Goal: Information Seeking & Learning: Learn about a topic

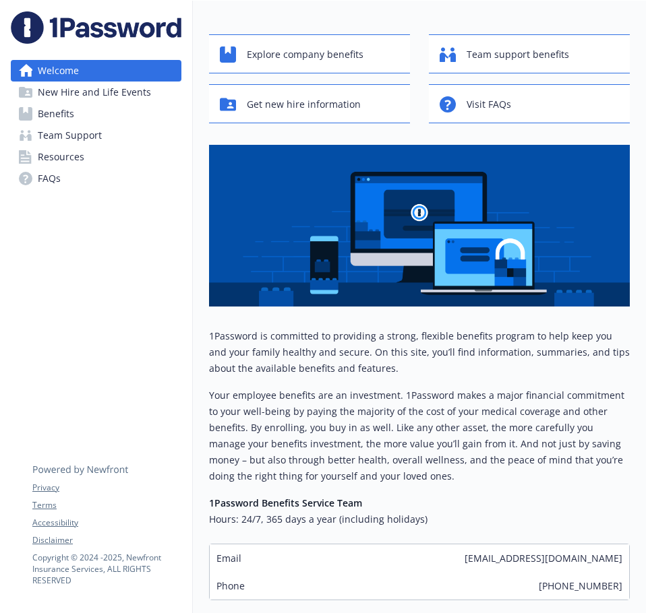
scroll to position [144, 0]
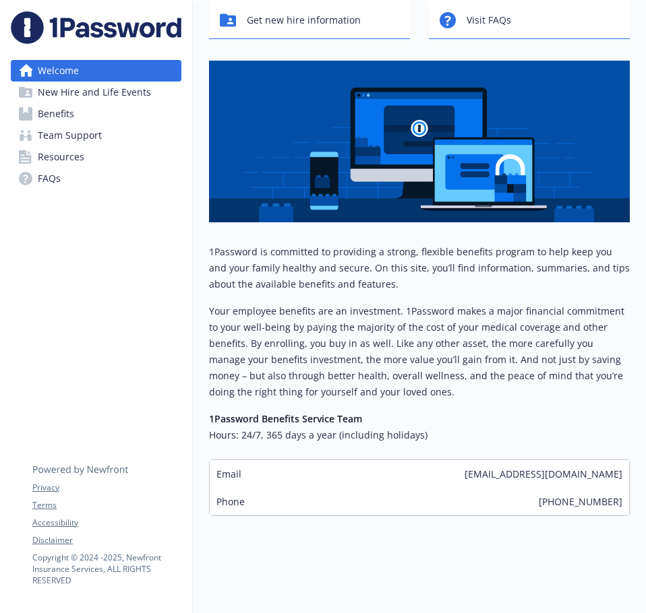
click at [121, 102] on span "New Hire and Life Events" at bounding box center [94, 93] width 113 height 22
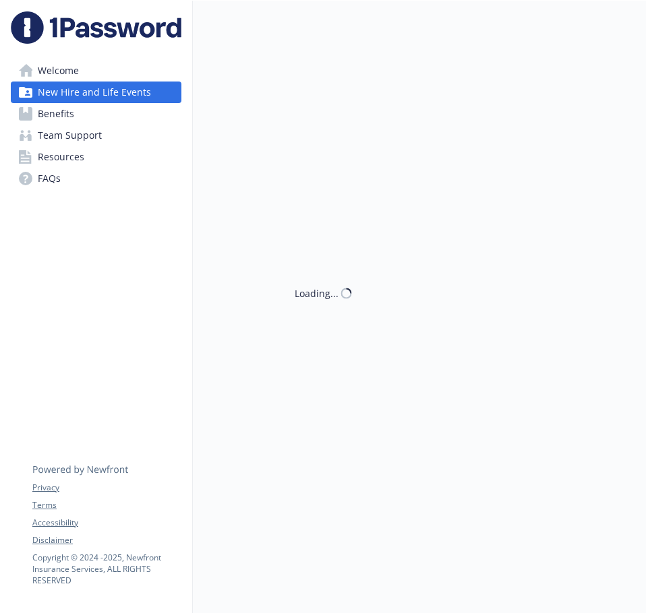
scroll to position [11, 0]
click at [119, 109] on link "Benefits" at bounding box center [96, 114] width 171 height 22
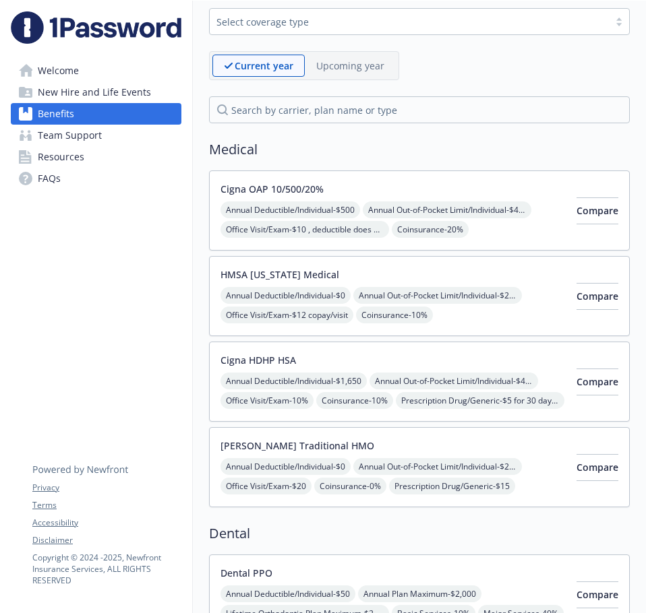
scroll to position [67, 0]
